Goal: Information Seeking & Learning: Learn about a topic

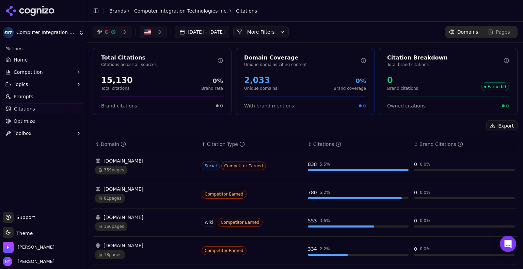
click at [113, 20] on header "Toggle Sidebar Brands Computer Integration Technologies Inc. Citations" at bounding box center [305, 11] width 436 height 22
click at [114, 11] on link "Brands" at bounding box center [117, 10] width 17 height 5
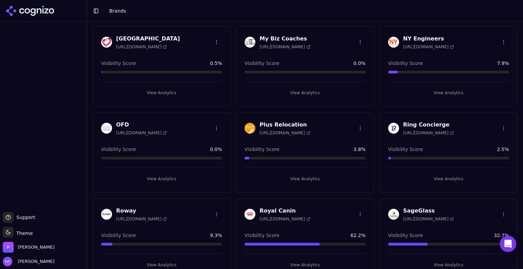
scroll to position [808, 0]
click at [299, 177] on button "View Analytics" at bounding box center [305, 179] width 121 height 11
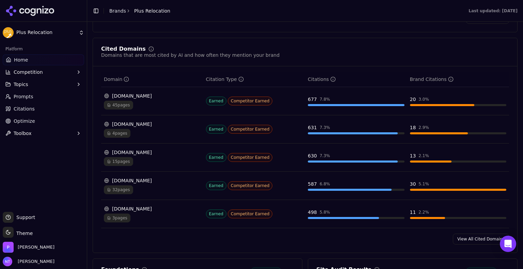
scroll to position [675, 0]
click at [469, 234] on link "View All Cited Domains" at bounding box center [481, 239] width 56 height 11
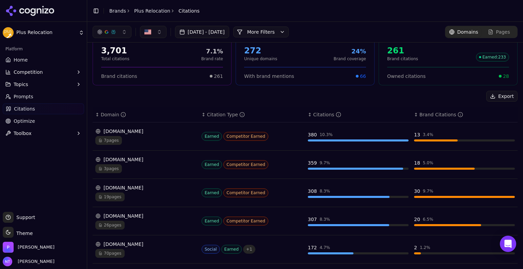
scroll to position [30, 0]
click at [289, 28] on button "More Filters" at bounding box center [261, 32] width 56 height 11
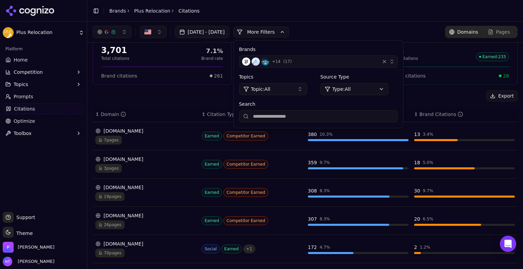
click at [342, 67] on button "+ 14 ( 17 )" at bounding box center [318, 62] width 159 height 12
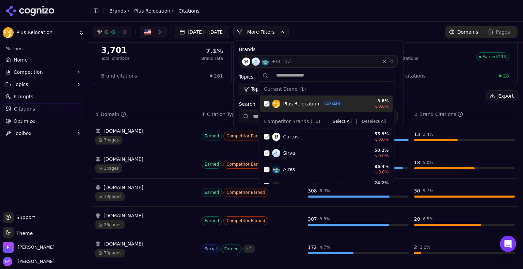
click at [266, 102] on div "Suggestions" at bounding box center [266, 103] width 5 height 5
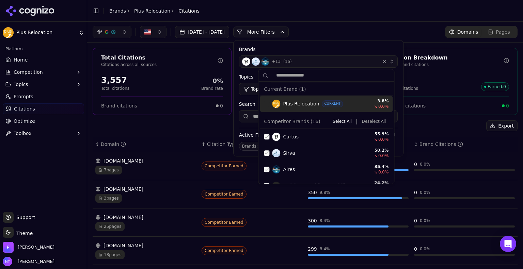
click at [388, 59] on div "button" at bounding box center [384, 61] width 7 height 7
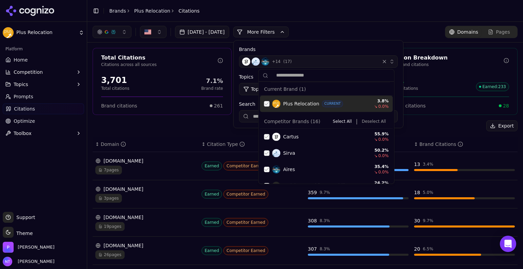
click at [267, 103] on div "Suggestions" at bounding box center [266, 103] width 5 height 5
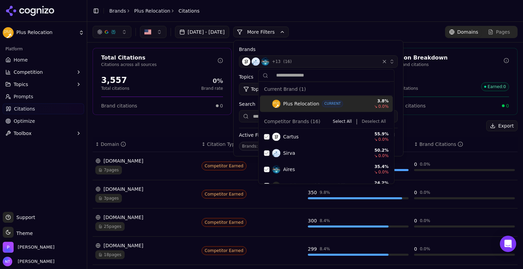
click at [388, 61] on div "button" at bounding box center [384, 61] width 7 height 7
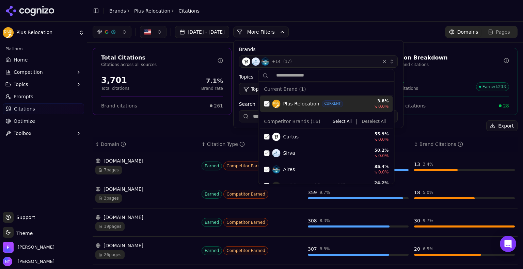
click at [265, 103] on div "Suggestions" at bounding box center [266, 103] width 5 height 5
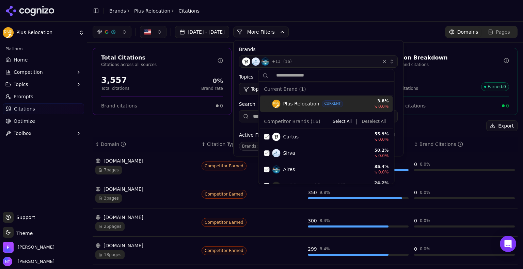
click at [377, 122] on button "Deselect All" at bounding box center [374, 122] width 30 height 8
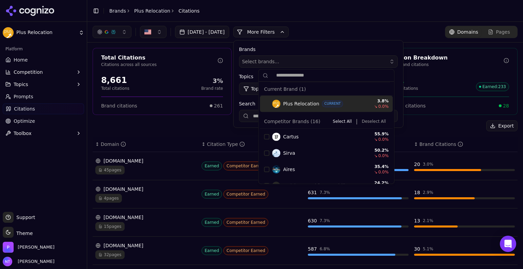
click at [401, 31] on div "[DATE] - [DATE] More More Filters Brands Select brands... Topics Topic: All Sou…" at bounding box center [305, 32] width 425 height 12
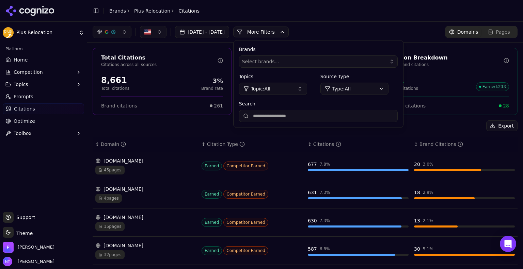
click at [269, 24] on div "[DATE] - [DATE] More More Filters Brands Select brands... Topics Topic: All Sou…" at bounding box center [305, 32] width 436 height 20
click at [157, 192] on div "[DOMAIN_NAME] 4 pages" at bounding box center [145, 194] width 101 height 17
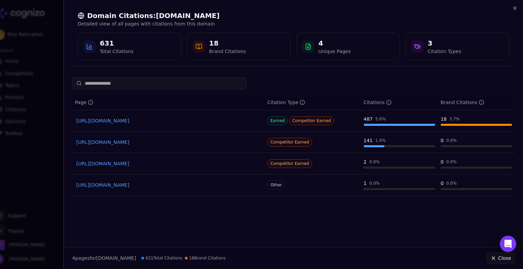
click at [208, 121] on link "[URL][DOMAIN_NAME]" at bounding box center [168, 121] width 184 height 7
click at [516, 11] on icon "button" at bounding box center [514, 7] width 5 height 5
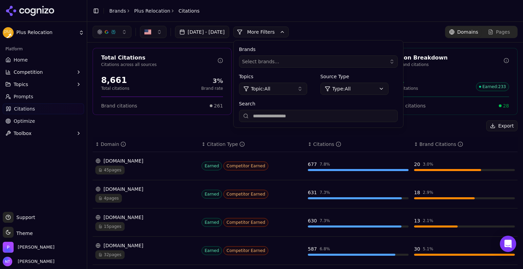
click at [204, 123] on div "Export" at bounding box center [305, 126] width 425 height 11
click at [268, 28] on button "More Filters" at bounding box center [261, 32] width 56 height 11
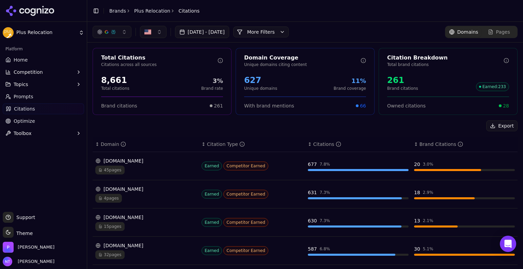
click at [366, 28] on div "[DATE] - [DATE] More More Filters Domains Pages" at bounding box center [305, 32] width 425 height 12
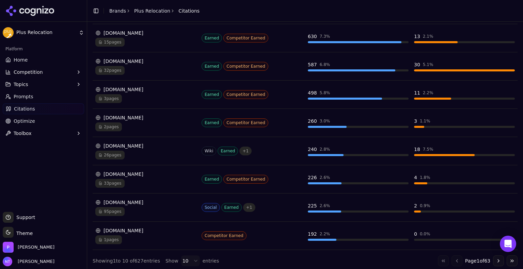
scroll to position [184, 0]
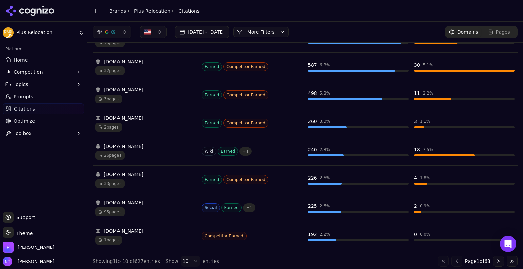
click at [119, 200] on div "[DOMAIN_NAME]" at bounding box center [145, 203] width 101 height 7
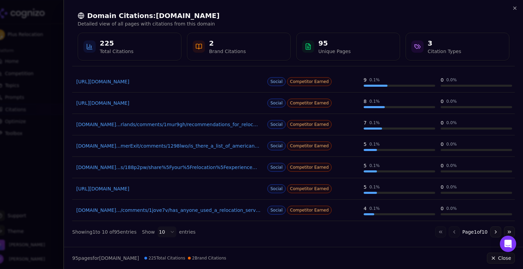
scroll to position [0, 0]
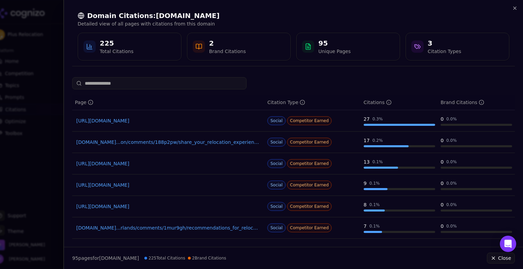
click at [519, 9] on div "Domain Citations: [DOMAIN_NAME] Detailed view of all pages with citations from …" at bounding box center [293, 36] width 459 height 72
click at [514, 7] on icon "button" at bounding box center [514, 7] width 5 height 5
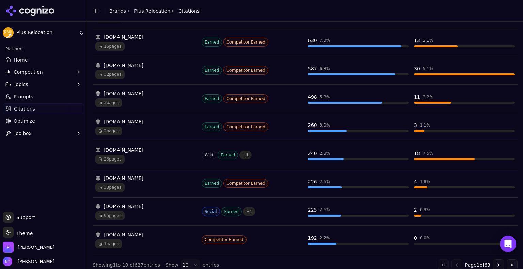
scroll to position [185, 0]
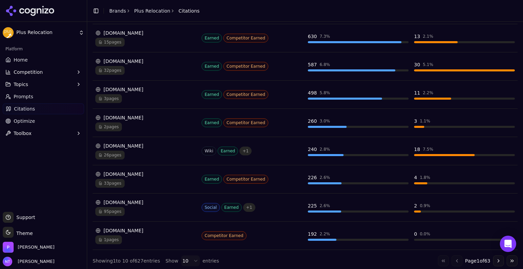
click at [433, 133] on td "3 1.1 %" at bounding box center [464, 123] width 106 height 28
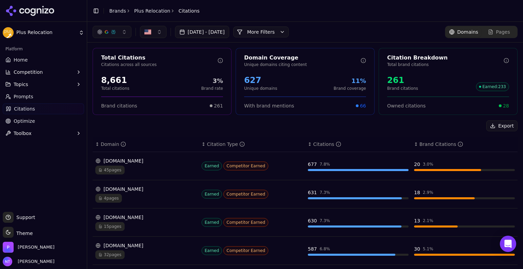
scroll to position [0, 0]
click at [239, 143] on icon "Data table" at bounding box center [241, 144] width 5 height 5
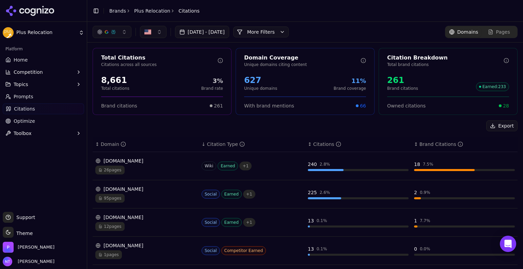
click at [239, 143] on icon "Data table" at bounding box center [241, 144] width 5 height 5
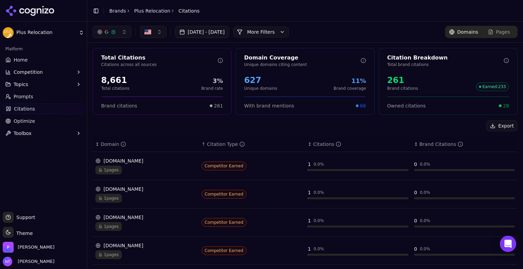
click at [239, 143] on icon "Data table" at bounding box center [241, 144] width 5 height 5
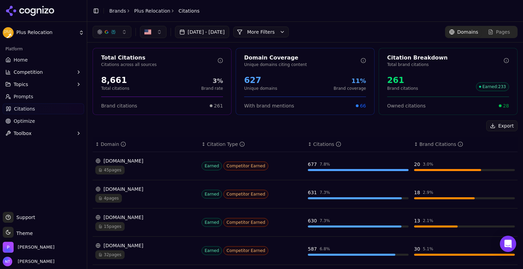
click at [292, 24] on div "[DATE] - [DATE] More More Filters Domains Pages" at bounding box center [305, 32] width 436 height 20
click at [273, 22] on div "[DATE] - [DATE] More More Filters Domains Pages" at bounding box center [305, 32] width 436 height 20
click at [268, 28] on button "More Filters" at bounding box center [261, 32] width 56 height 11
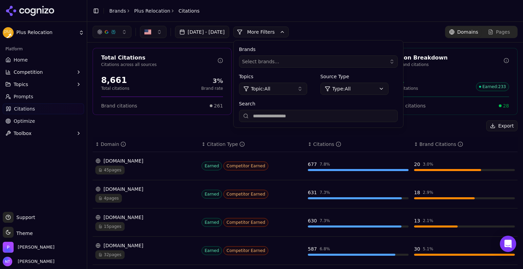
click at [293, 87] on button "Topic: All" at bounding box center [273, 89] width 68 height 12
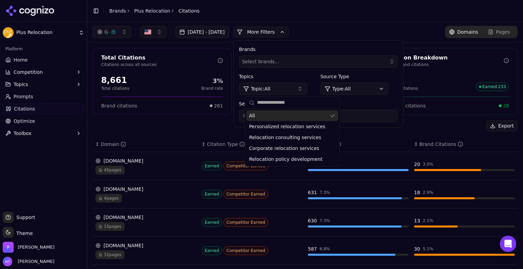
click at [293, 87] on button "Topic: All" at bounding box center [273, 89] width 68 height 12
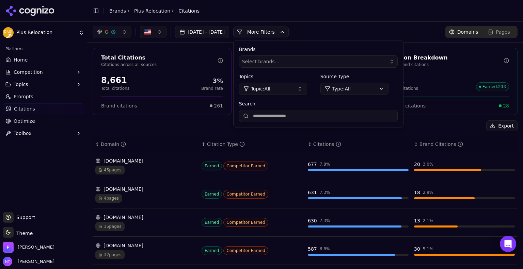
click at [154, 130] on div "Export" at bounding box center [305, 126] width 425 height 11
click at [284, 28] on button "More Filters" at bounding box center [261, 32] width 56 height 11
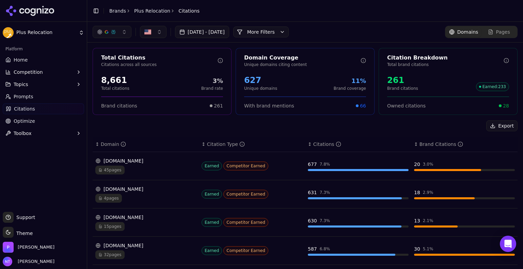
click at [365, 32] on div "[DATE] - [DATE] More More Filters Domains Pages" at bounding box center [305, 32] width 425 height 12
click at [339, 125] on div "Export" at bounding box center [305, 126] width 425 height 11
click at [391, 129] on div "Export" at bounding box center [305, 126] width 425 height 11
click at [379, 41] on div "[DATE] - [DATE] More More Filters Domains Pages" at bounding box center [305, 32] width 436 height 20
click at [376, 126] on div "Export" at bounding box center [305, 126] width 425 height 11
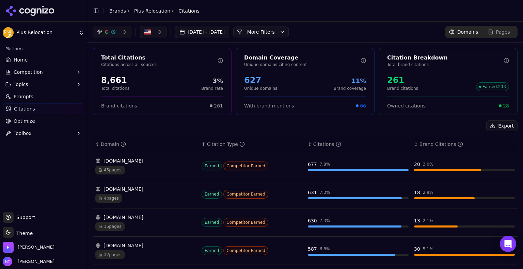
click at [315, 121] on div "Export" at bounding box center [305, 126] width 425 height 11
click at [343, 27] on div "[DATE] - [DATE] More More Filters Domains Pages" at bounding box center [305, 32] width 425 height 12
